Goal: Information Seeking & Learning: Learn about a topic

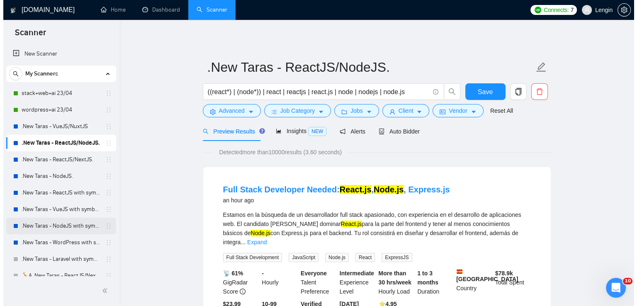
scroll to position [323, 0]
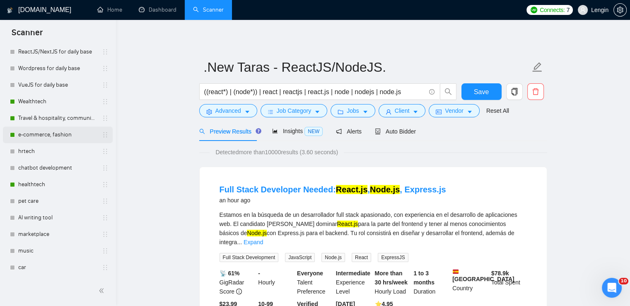
click at [48, 138] on link "e-commerce, fashion" at bounding box center [57, 134] width 79 height 17
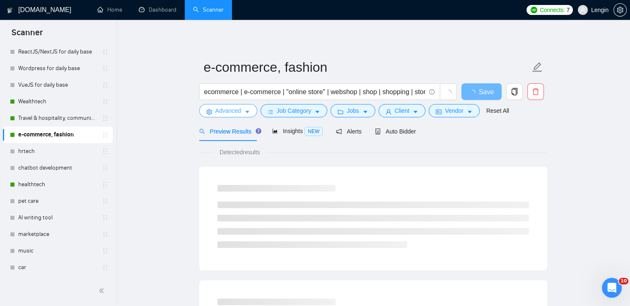
click at [246, 114] on icon "caret-down" at bounding box center [248, 112] width 6 height 6
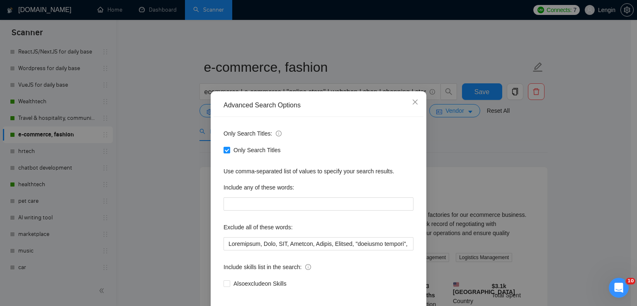
scroll to position [31, 0]
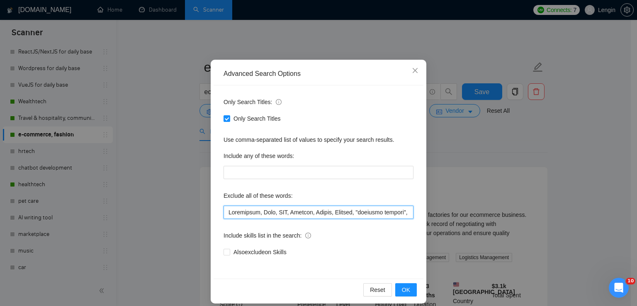
click at [229, 212] on input "text" at bounding box center [318, 212] width 190 height 13
paste input "Product Growth Manager"
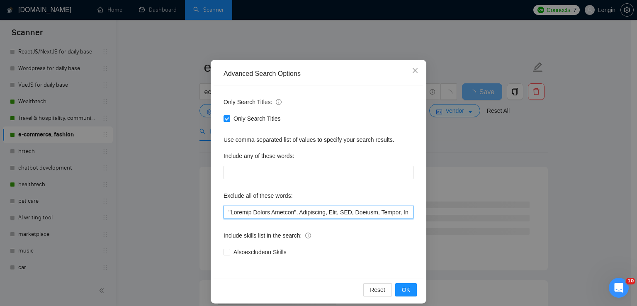
scroll to position [39, 0]
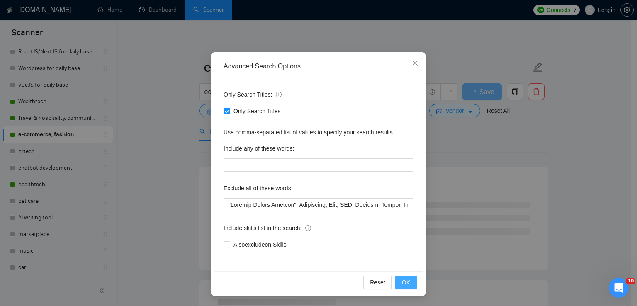
click at [404, 283] on span "OK" at bounding box center [406, 282] width 8 height 9
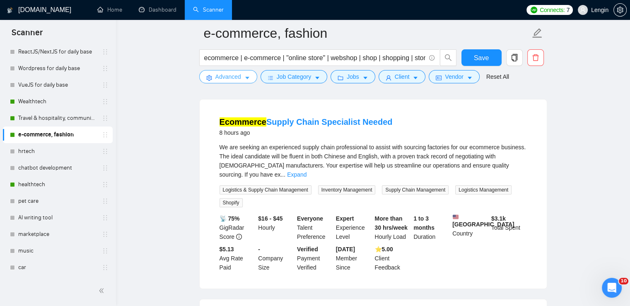
scroll to position [74, 0]
drag, startPoint x: 300, startPoint y: 146, endPoint x: 332, endPoint y: 146, distance: 31.5
click at [332, 146] on span "We are seeking an experienced supply chain professional to assist with sourcing…" at bounding box center [373, 161] width 307 height 34
copy span "supply chain"
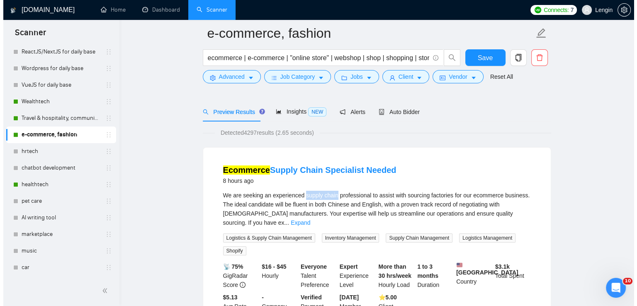
scroll to position [0, 0]
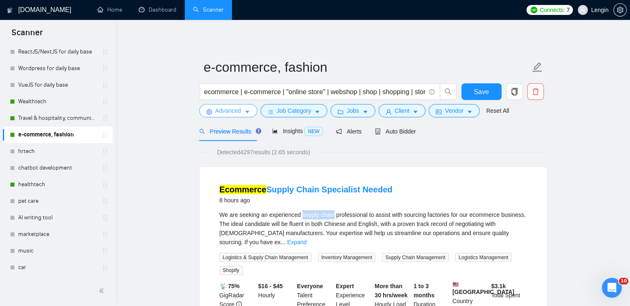
click at [247, 111] on icon "caret-down" at bounding box center [247, 112] width 4 height 2
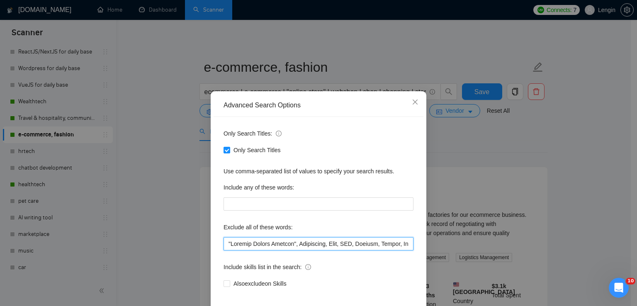
click at [225, 244] on input "text" at bounding box center [318, 243] width 190 height 13
paste input "supply chain"
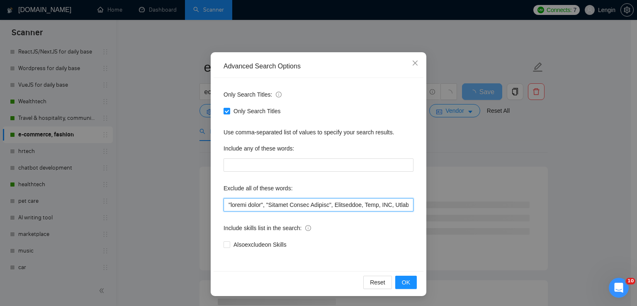
scroll to position [39, 0]
type input ""loremi dolor", "Sitamet Consec Adipisc", Elitseddoe, Temp, INC, Utlabor, Etdol…"
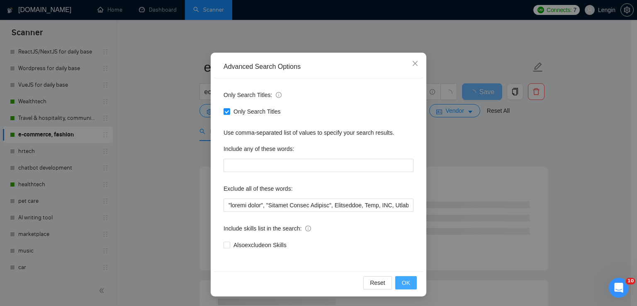
click at [406, 281] on span "OK" at bounding box center [406, 282] width 8 height 9
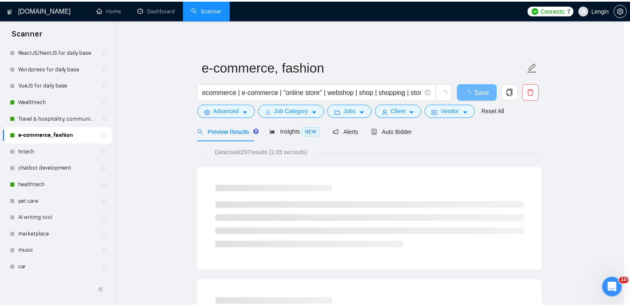
scroll to position [0, 0]
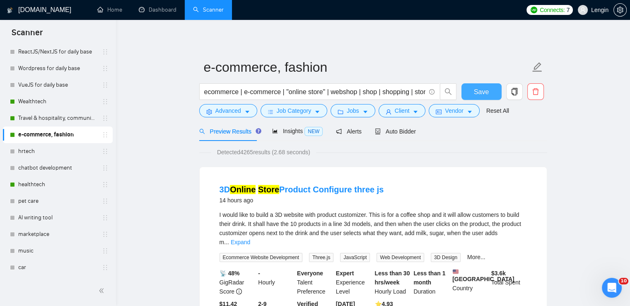
click at [488, 91] on span "Save" at bounding box center [481, 92] width 15 height 10
